Goal: Task Accomplishment & Management: Complete application form

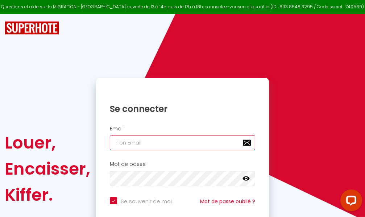
click at [173, 143] on input "email" at bounding box center [182, 142] width 145 height 15
type input "m"
checkbox input "true"
type input "ma"
checkbox input "true"
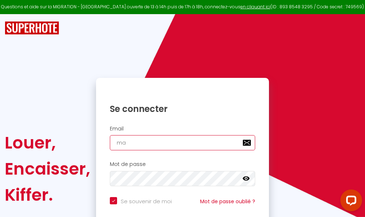
type input "mar"
checkbox input "true"
type input "marc"
checkbox input "true"
type input "marcd"
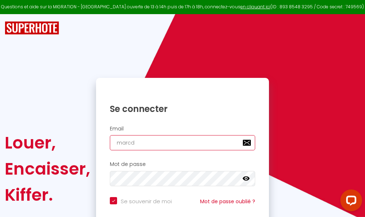
checkbox input "true"
type input "marcdp"
checkbox input "true"
type input "marcdpo"
checkbox input "true"
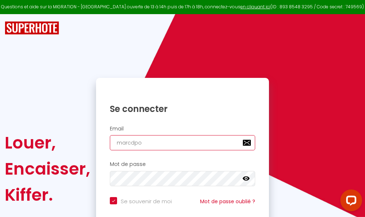
type input "marcdpoz"
checkbox input "true"
type input "marcdpoz."
checkbox input "true"
type input "marcdpoz.l"
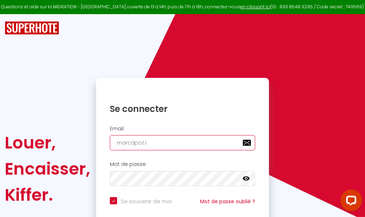
checkbox input "true"
type input "marcdpoz.lo"
checkbox input "true"
type input "marcdpoz.loc"
checkbox input "true"
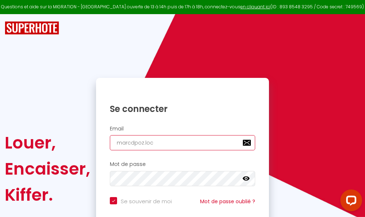
type input "marcdpoz.loca"
checkbox input "true"
type input "marcdpoz.locat"
checkbox input "true"
type input "marcdpoz.locati"
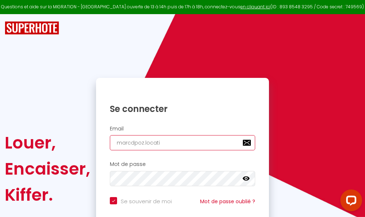
checkbox input "true"
type input "marcdpoz.locatio"
checkbox input "true"
type input "marcdpoz.location"
checkbox input "true"
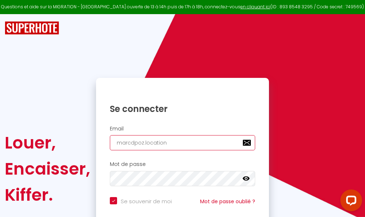
type input "marcdpoz.location@"
checkbox input "true"
type input "marcdpoz.location@g"
checkbox input "true"
type input "marcdpoz.location@gm"
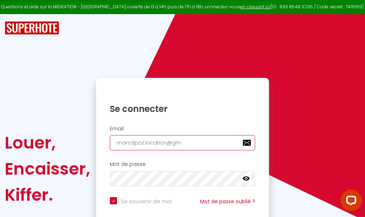
checkbox input "true"
type input "marcdpoz.location@gma"
checkbox input "true"
type input "marcdpoz.location@gmai"
checkbox input "true"
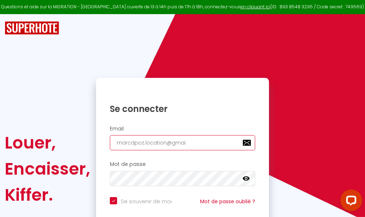
type input "[EMAIL_ADDRESS]"
checkbox input "true"
type input "[EMAIL_ADDRESS]."
checkbox input "true"
type input "marcdpoz.location@gmail.c"
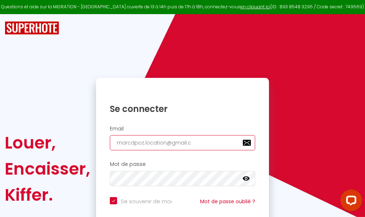
checkbox input "true"
type input "[EMAIL_ADDRESS][DOMAIN_NAME]"
checkbox input "true"
type input "[EMAIL_ADDRESS][DOMAIN_NAME]"
checkbox input "true"
